Goal: Transaction & Acquisition: Purchase product/service

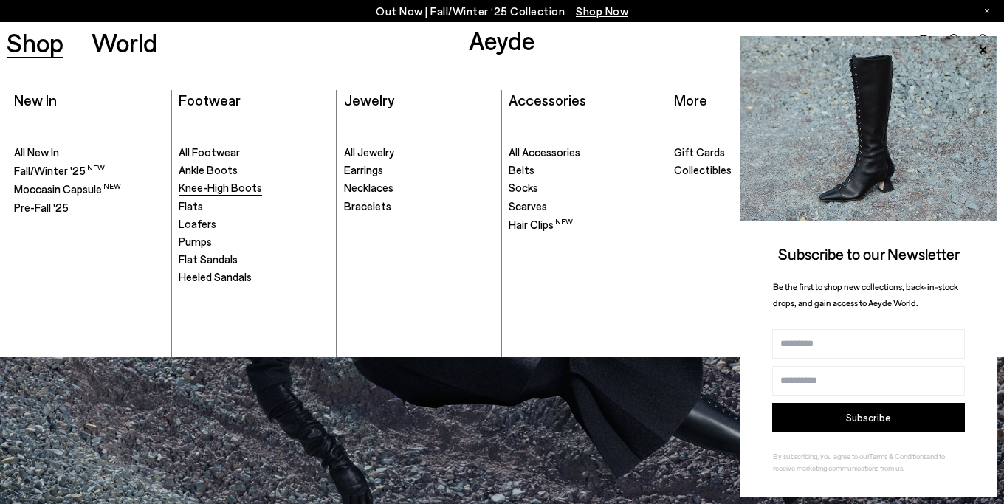
click at [197, 187] on span "Knee-High Boots" at bounding box center [220, 187] width 83 height 13
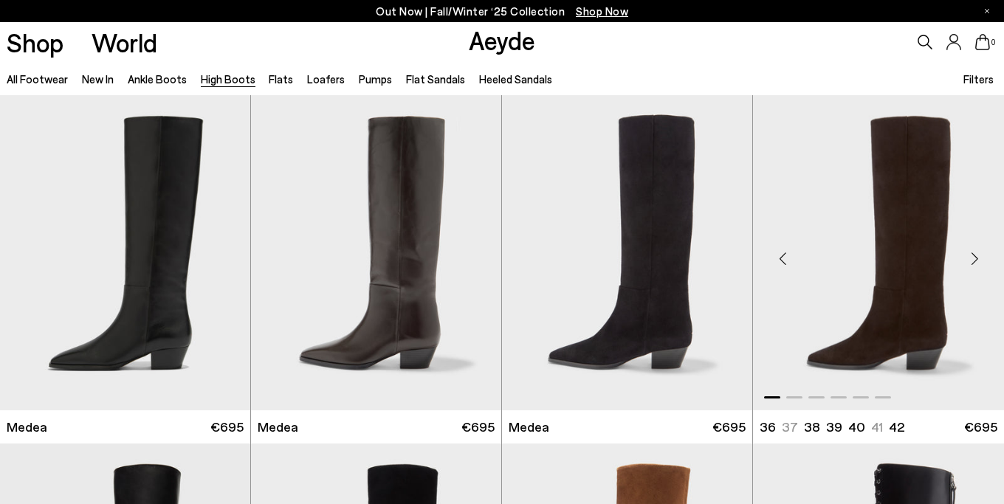
click at [978, 258] on div "Next slide" at bounding box center [974, 258] width 44 height 44
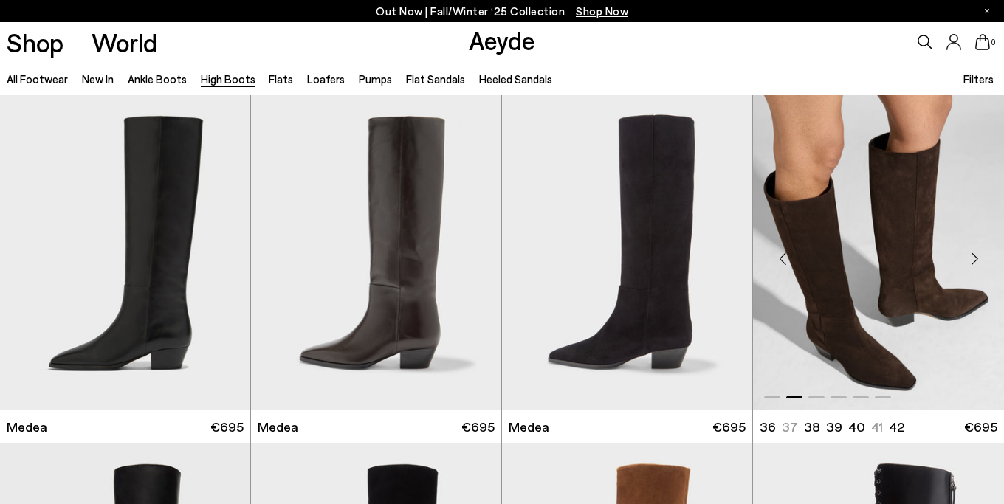
click at [978, 258] on div "Next slide" at bounding box center [974, 258] width 44 height 44
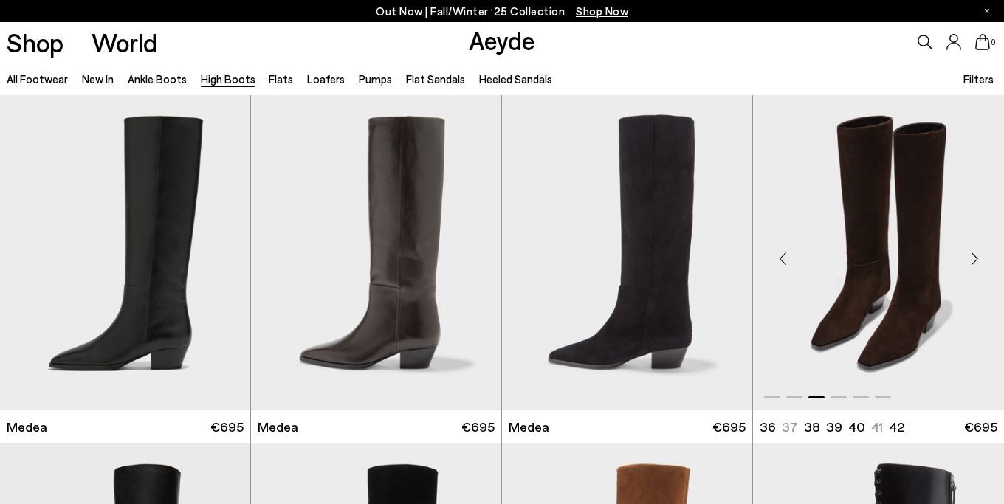
click at [978, 258] on div "Next slide" at bounding box center [974, 258] width 44 height 44
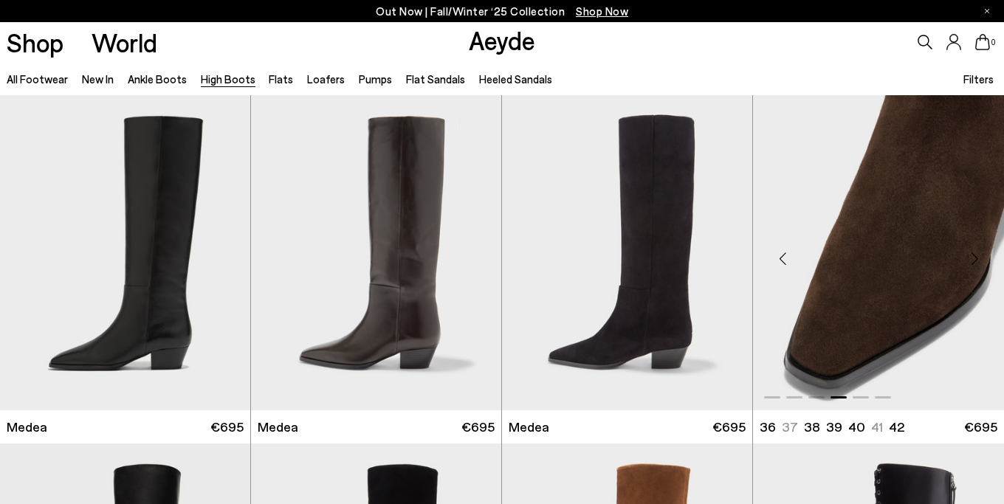
click at [978, 258] on div "Next slide" at bounding box center [974, 258] width 44 height 44
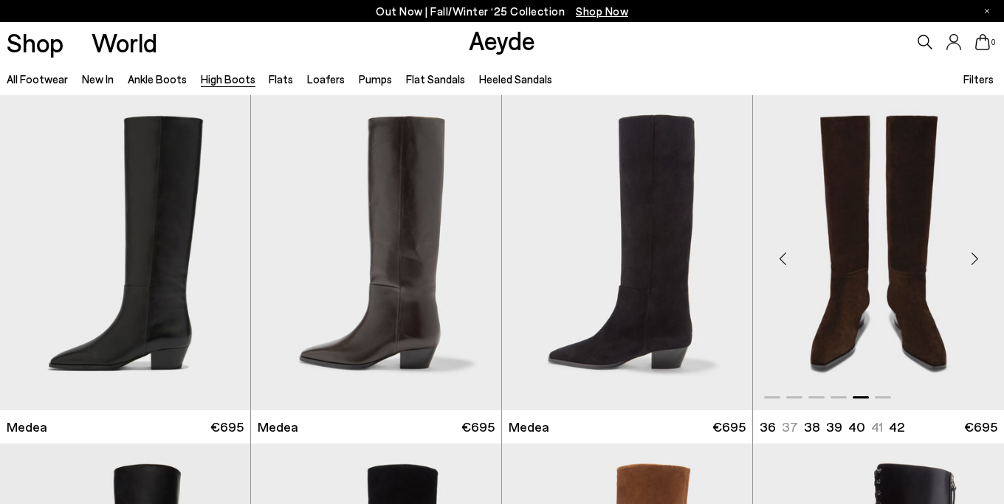
click at [978, 258] on div "Next slide" at bounding box center [974, 258] width 44 height 44
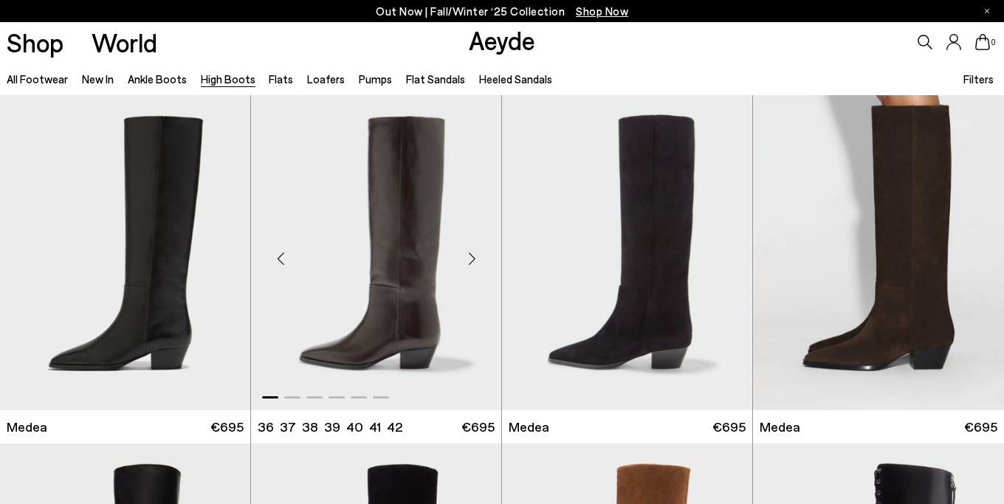
click at [410, 239] on img "1 / 6" at bounding box center [376, 252] width 250 height 314
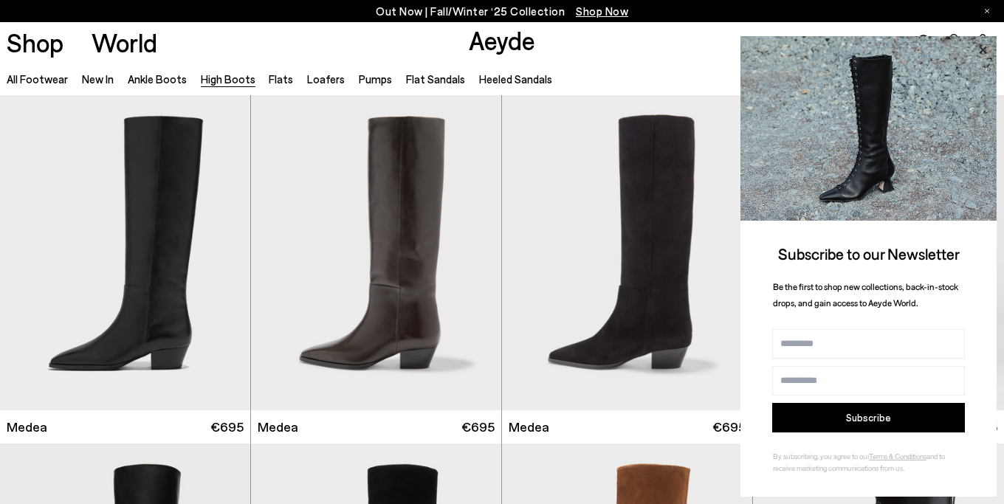
click at [981, 51] on icon at bounding box center [982, 49] width 7 height 7
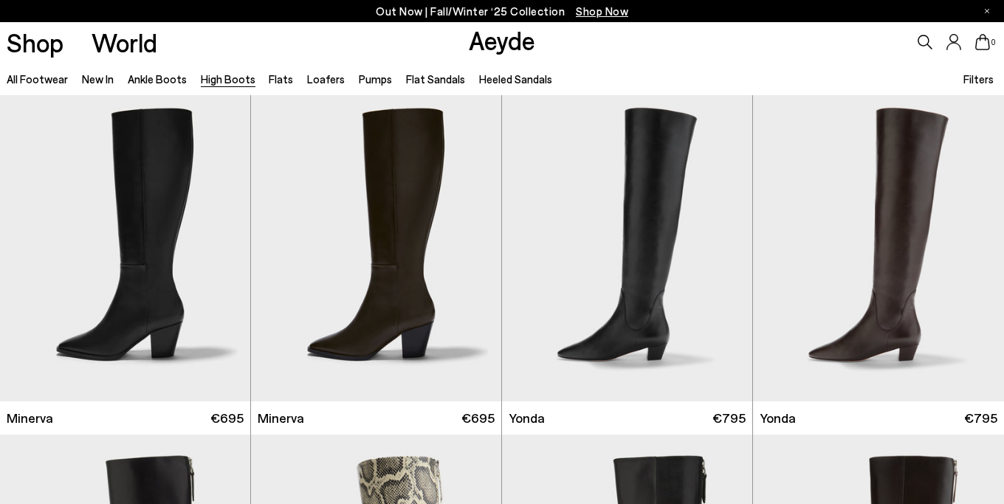
scroll to position [738, 0]
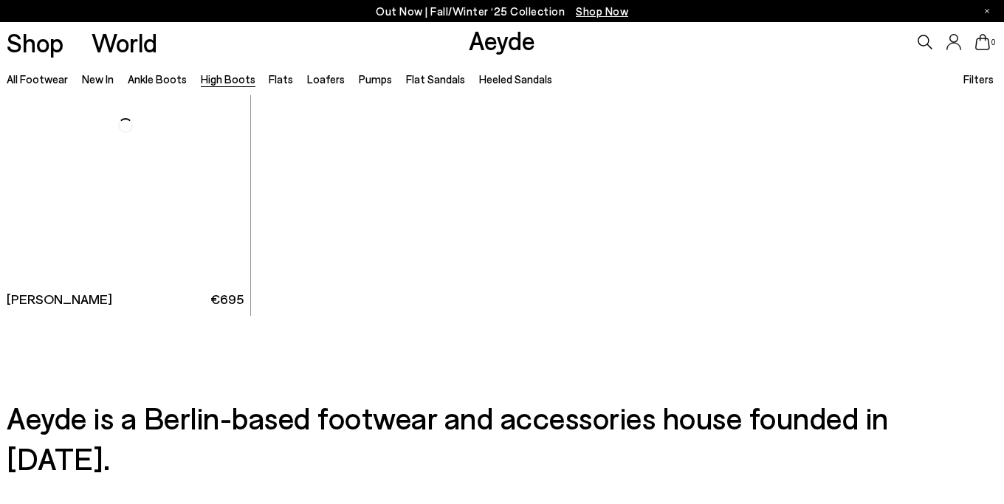
scroll to position [3617, 0]
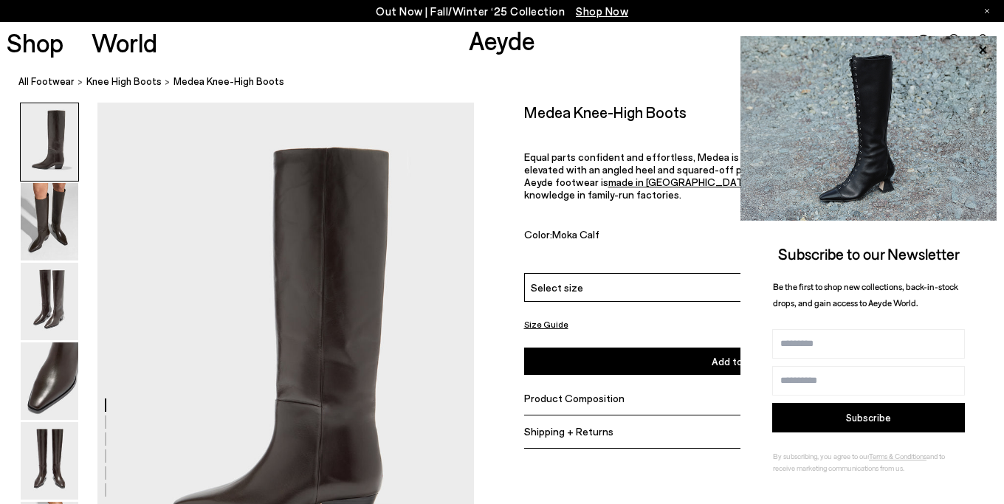
click at [581, 297] on div "Select size" at bounding box center [739, 287] width 430 height 29
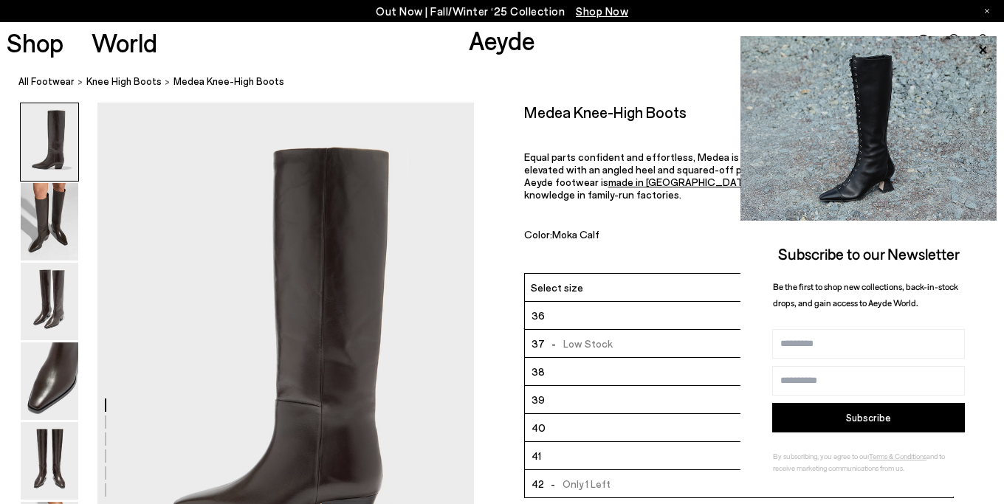
click at [562, 372] on li "38" at bounding box center [739, 372] width 428 height 28
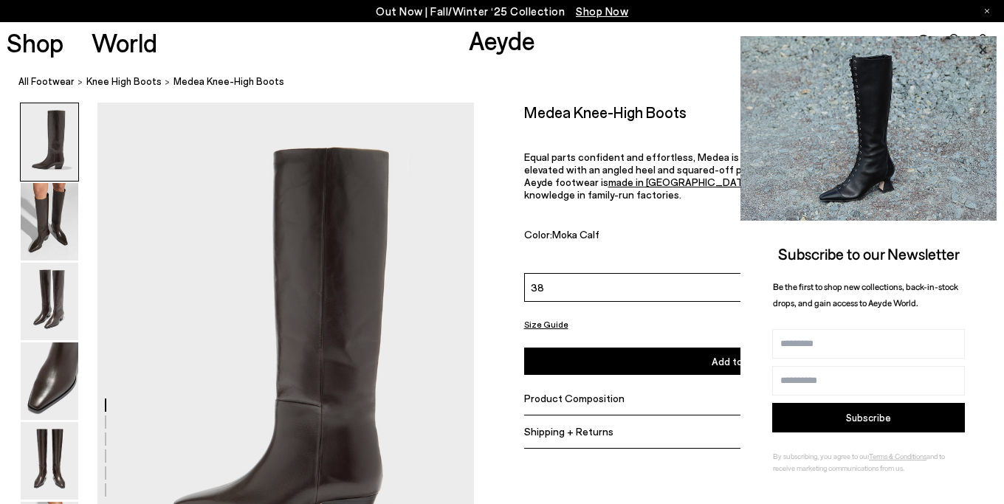
click at [988, 45] on icon at bounding box center [982, 50] width 19 height 19
